Goal: Information Seeking & Learning: Learn about a topic

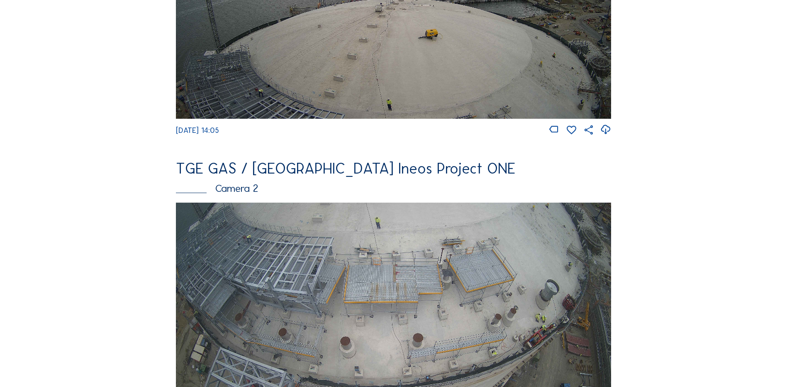
scroll to position [249, 0]
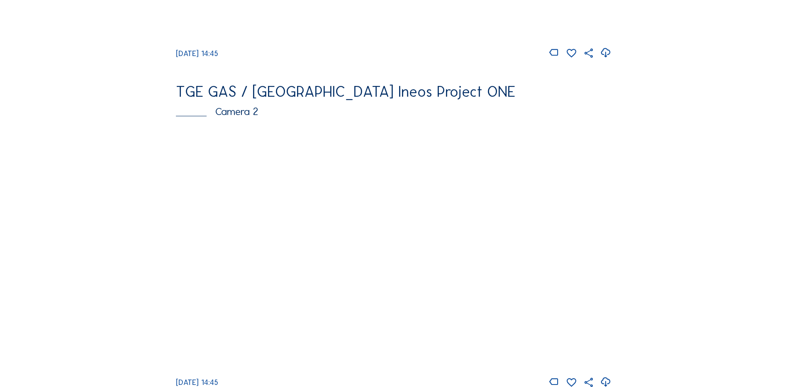
scroll to position [332, 0]
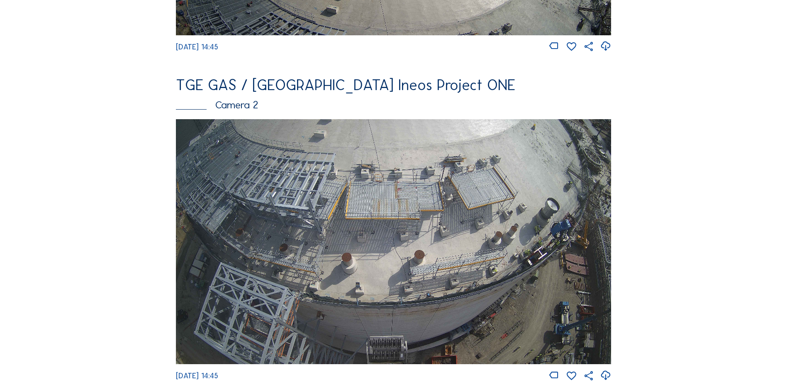
click at [383, 214] on img at bounding box center [393, 241] width 435 height 245
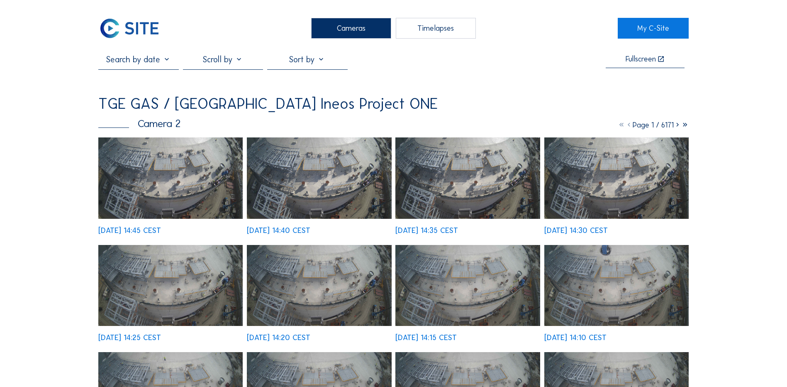
click at [161, 182] on img at bounding box center [170, 177] width 144 height 81
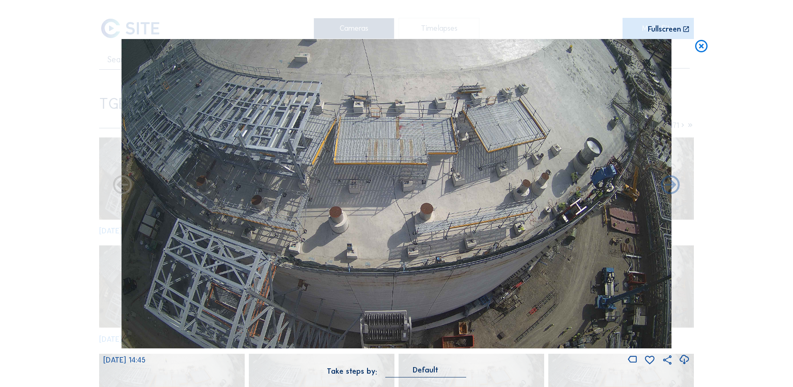
click at [687, 361] on icon at bounding box center [684, 360] width 11 height 14
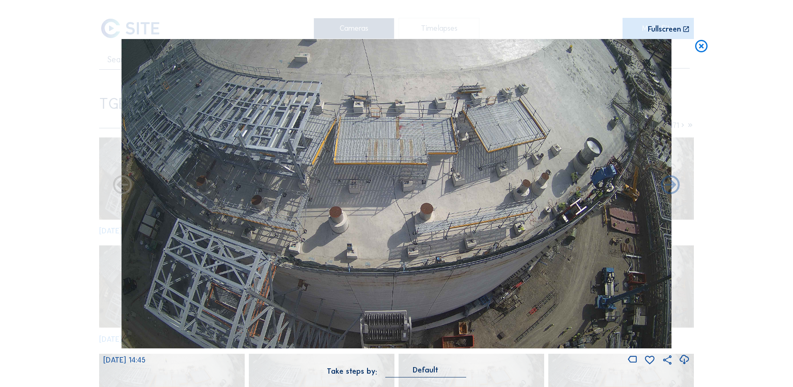
click at [763, 45] on div "Scroll to travel through time | Press 'Alt' Button + Scroll to Zoom | Click and…" at bounding box center [396, 193] width 793 height 387
click at [701, 47] on icon at bounding box center [701, 46] width 15 height 15
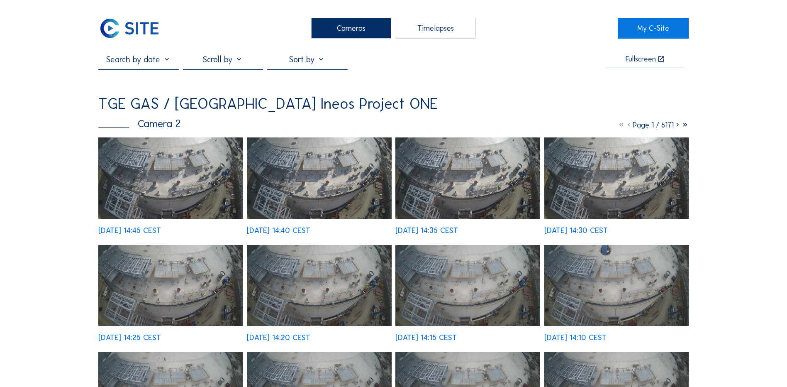
click at [353, 28] on div "Cameras" at bounding box center [351, 28] width 80 height 21
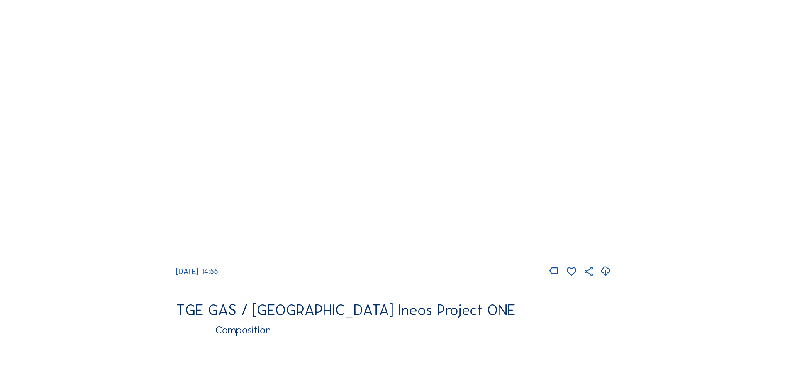
scroll to position [747, 0]
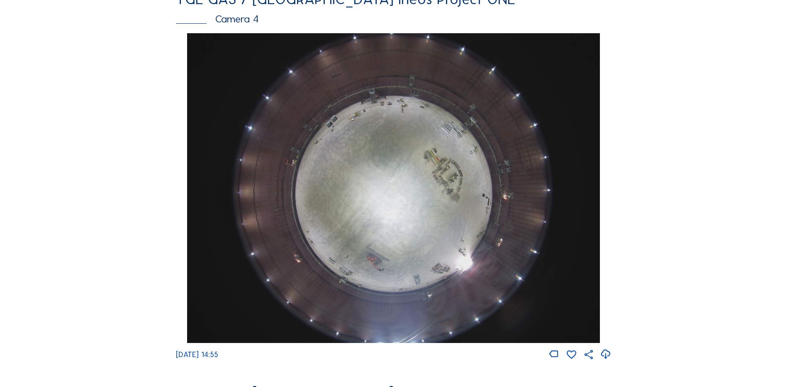
click at [401, 161] on img at bounding box center [393, 188] width 412 height 310
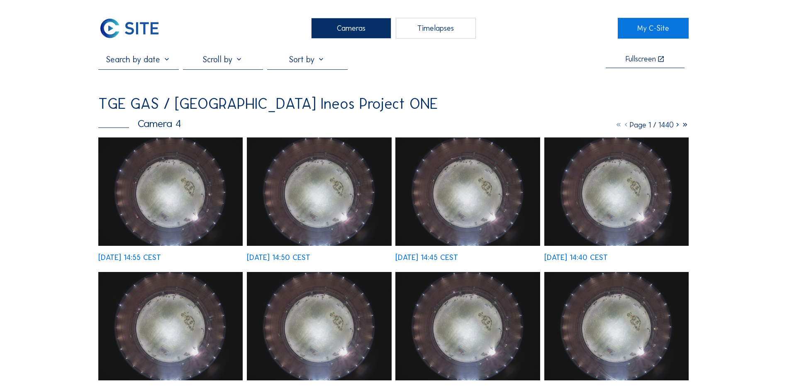
click at [185, 196] on img at bounding box center [170, 191] width 144 height 108
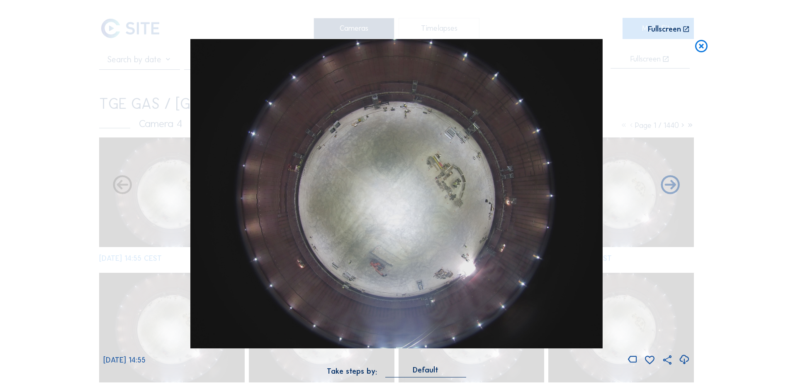
click at [684, 359] on icon at bounding box center [684, 360] width 11 height 14
click at [12, 197] on div "Scroll to travel through time | Press 'Alt' Button + Scroll to Zoom | Click and…" at bounding box center [396, 193] width 793 height 387
click at [703, 46] on icon at bounding box center [701, 46] width 15 height 15
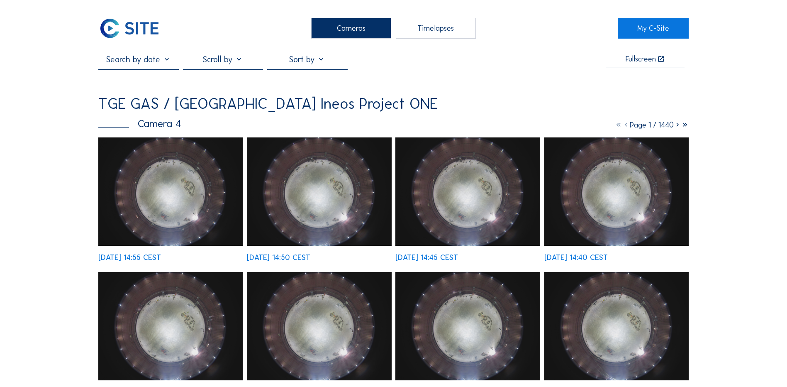
click at [355, 29] on div "Cameras" at bounding box center [351, 28] width 80 height 21
